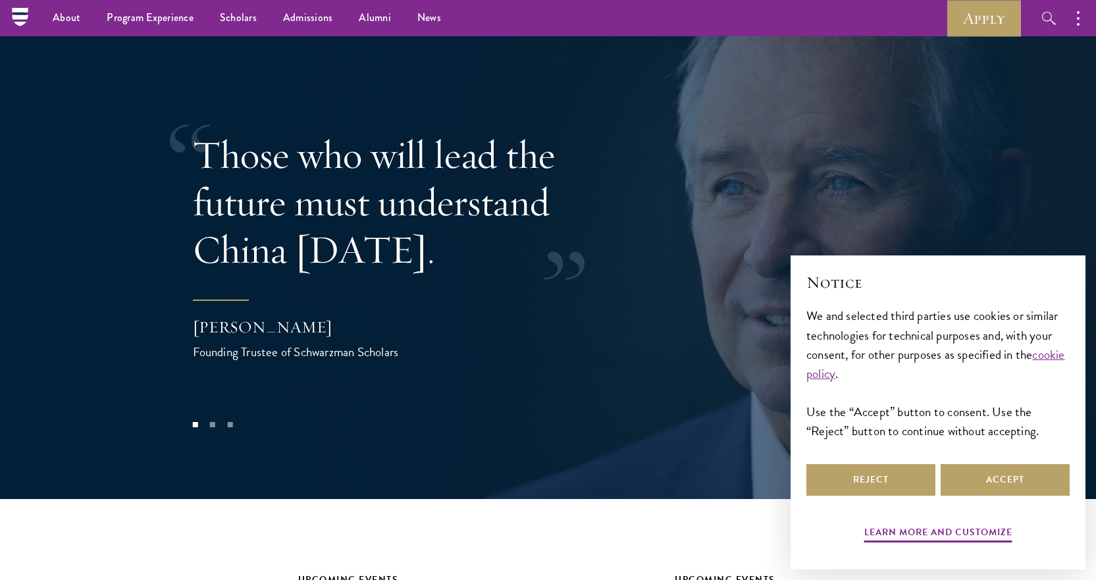
scroll to position [2633, 0]
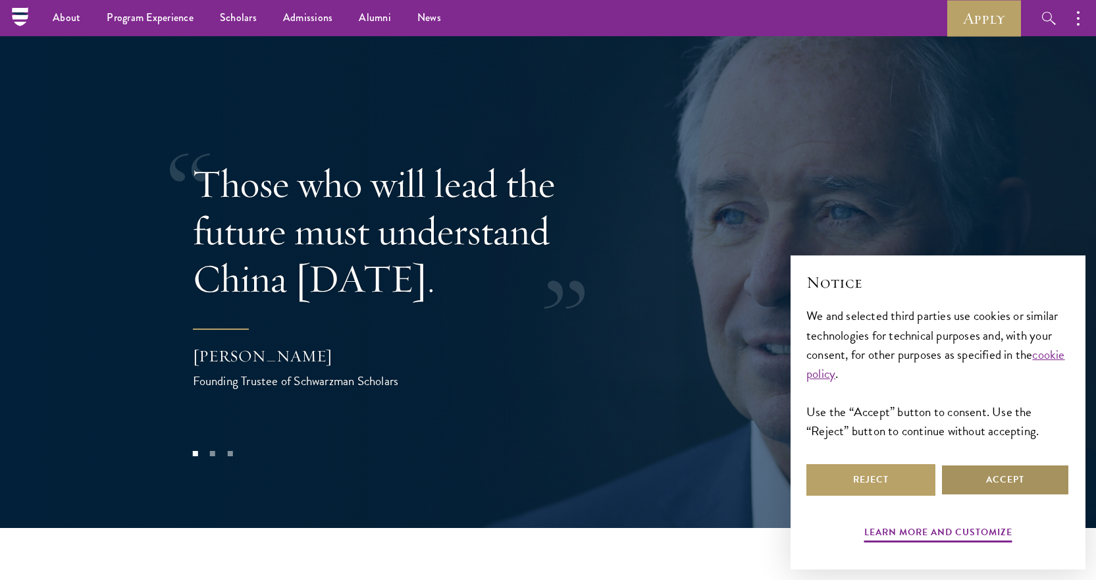
click at [1026, 490] on button "Accept" at bounding box center [1005, 480] width 129 height 32
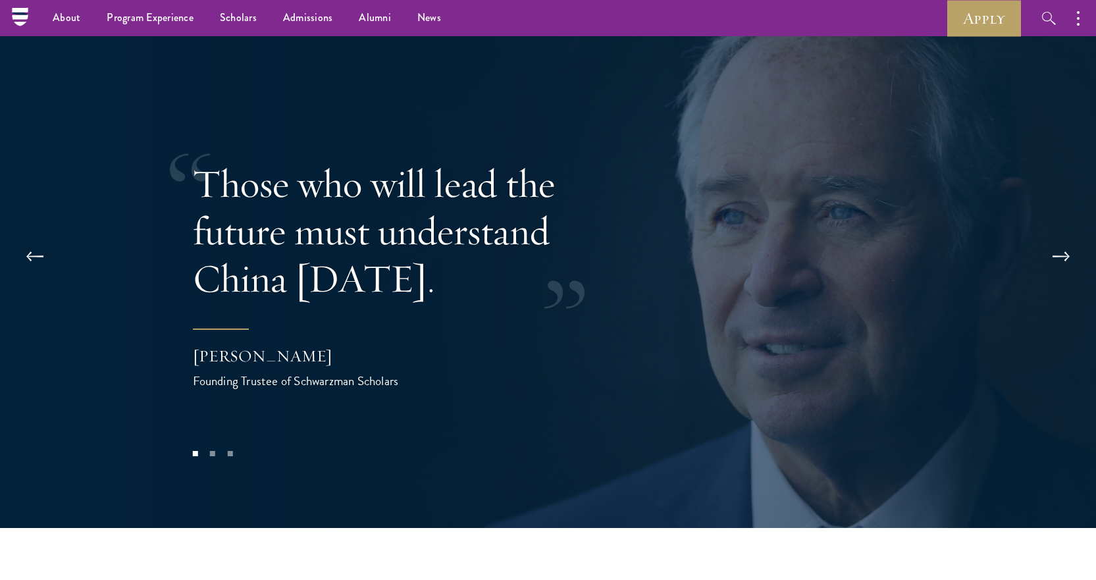
scroll to position [2567, 0]
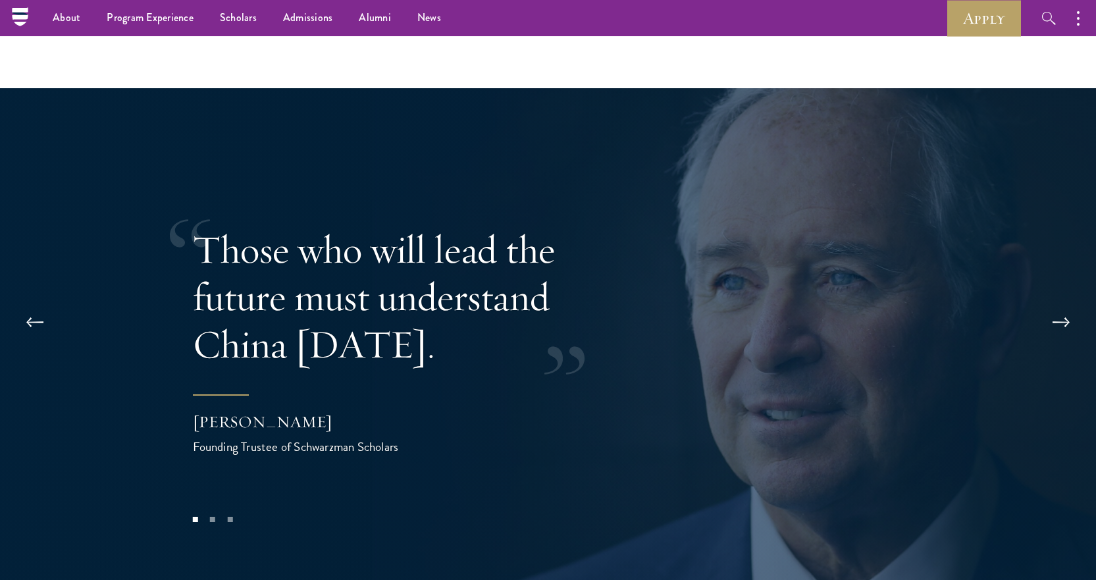
click at [291, 437] on div "Founding Trustee of Schwarzman Scholars" at bounding box center [324, 446] width 263 height 19
drag, startPoint x: 186, startPoint y: 376, endPoint x: 375, endPoint y: 383, distance: 189.7
click at [398, 377] on div "Those who will lead the future must understand China [DATE]. [PERSON_NAME] Foun…" at bounding box center [548, 341] width 1096 height 506
drag, startPoint x: 363, startPoint y: 383, endPoint x: 864, endPoint y: 292, distance: 509.2
click at [864, 292] on div "Those who will lead the future must understand China [DATE]. [PERSON_NAME] Foun…" at bounding box center [548, 341] width 711 height 374
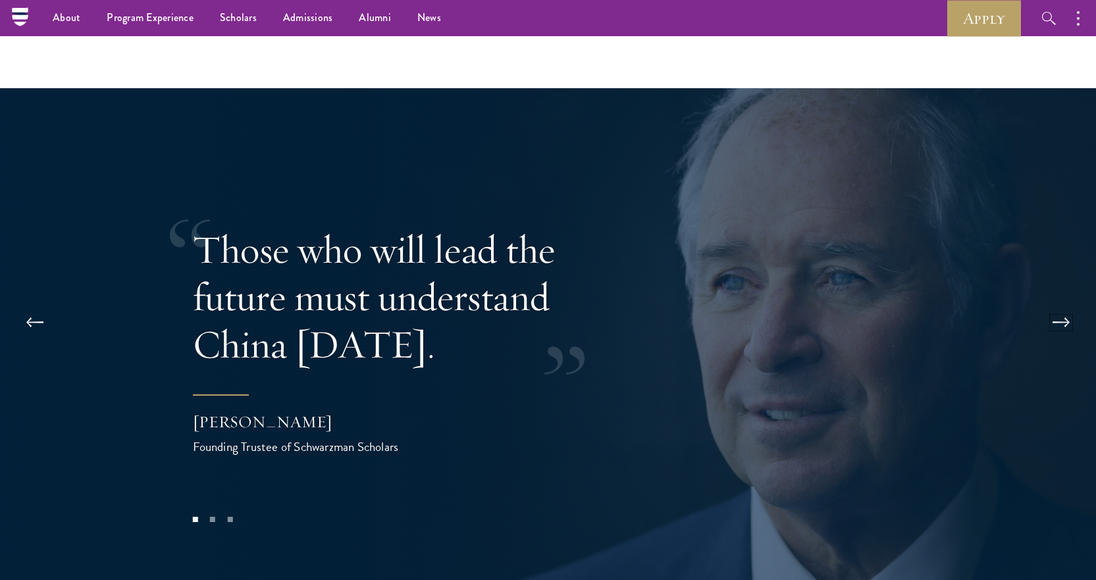
click at [1081, 304] on button at bounding box center [1060, 322] width 43 height 37
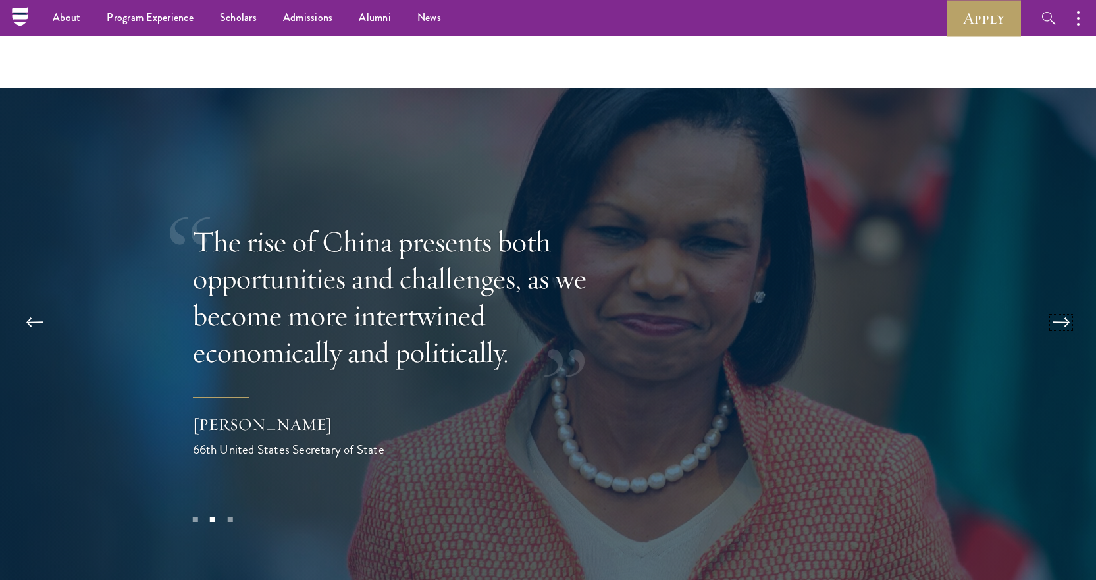
click at [1071, 304] on button at bounding box center [1060, 322] width 43 height 37
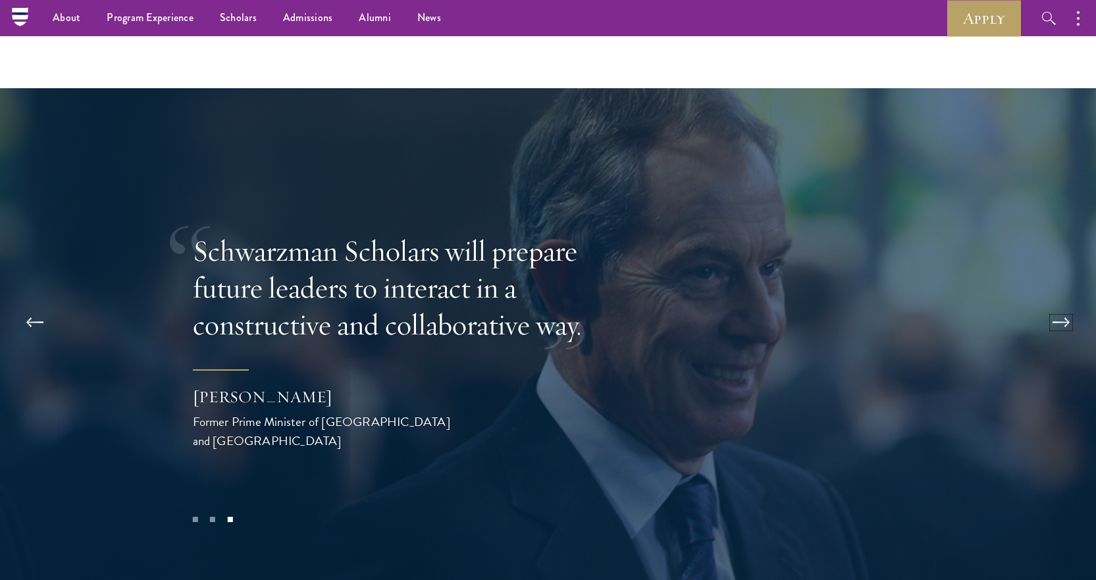
click at [1071, 304] on button at bounding box center [1060, 322] width 43 height 37
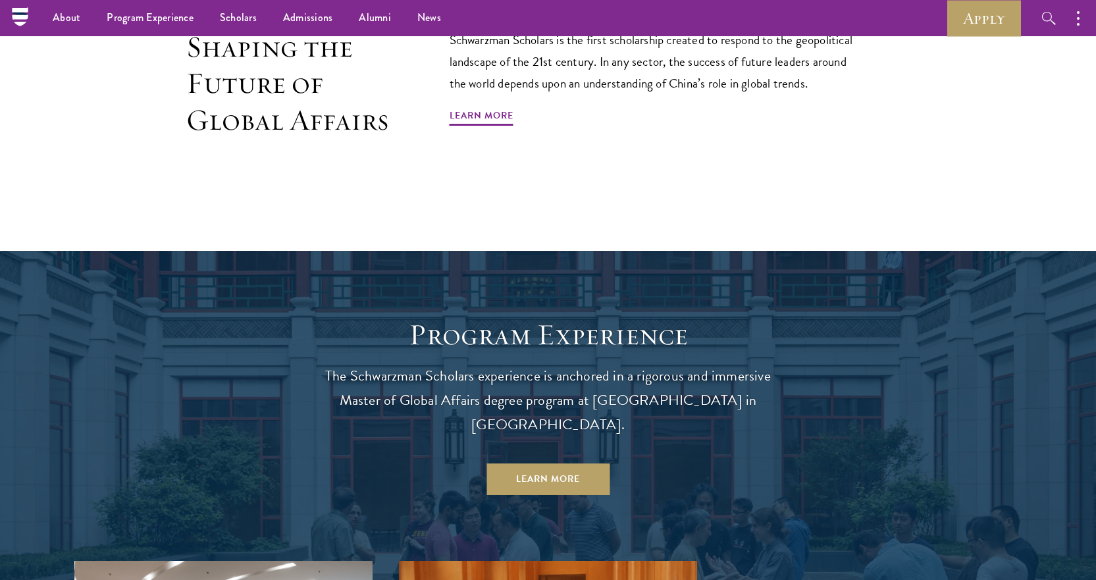
scroll to position [0, 0]
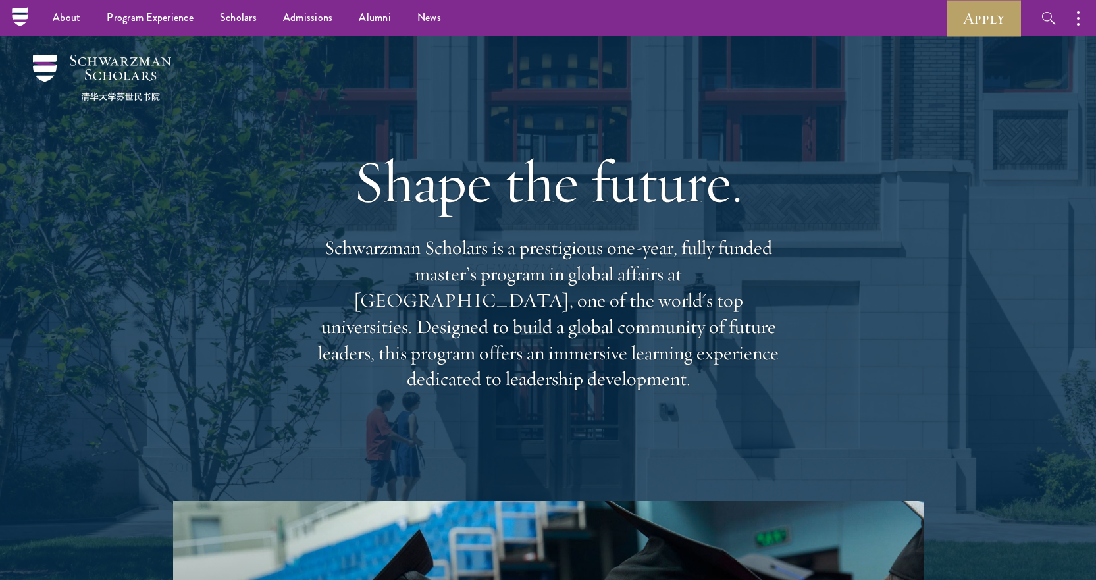
drag, startPoint x: 528, startPoint y: 219, endPoint x: 487, endPoint y: 19, distance: 203.6
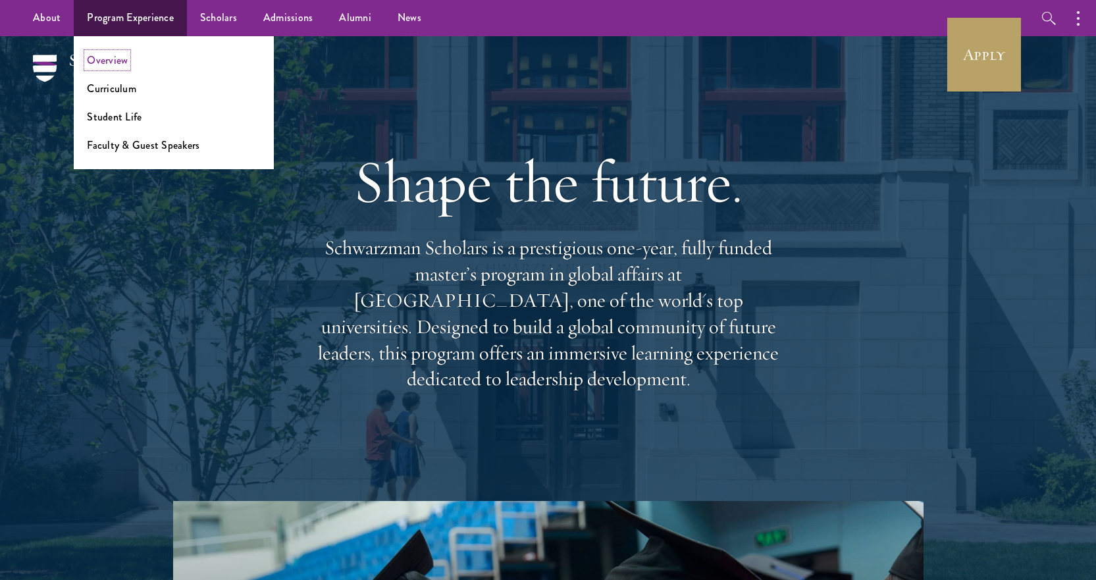
click at [124, 60] on link "Overview" at bounding box center [107, 60] width 41 height 15
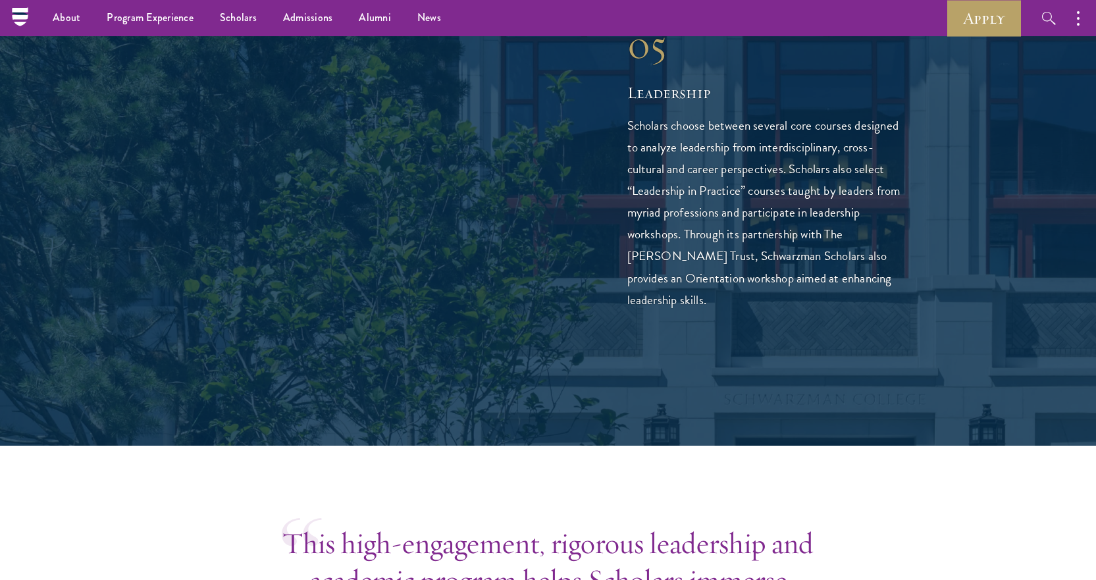
scroll to position [3357, 0]
